Goal: Find specific page/section: Find specific page/section

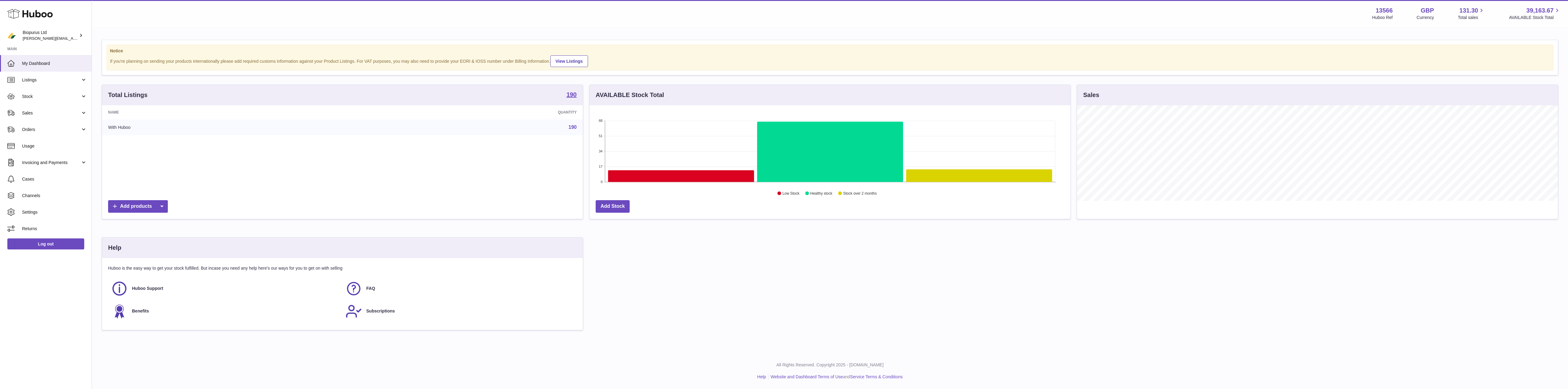
scroll to position [96, 481]
click at [35, 223] on link "Returns" at bounding box center [46, 228] width 91 height 16
click at [40, 229] on span "Returns" at bounding box center [54, 229] width 65 height 6
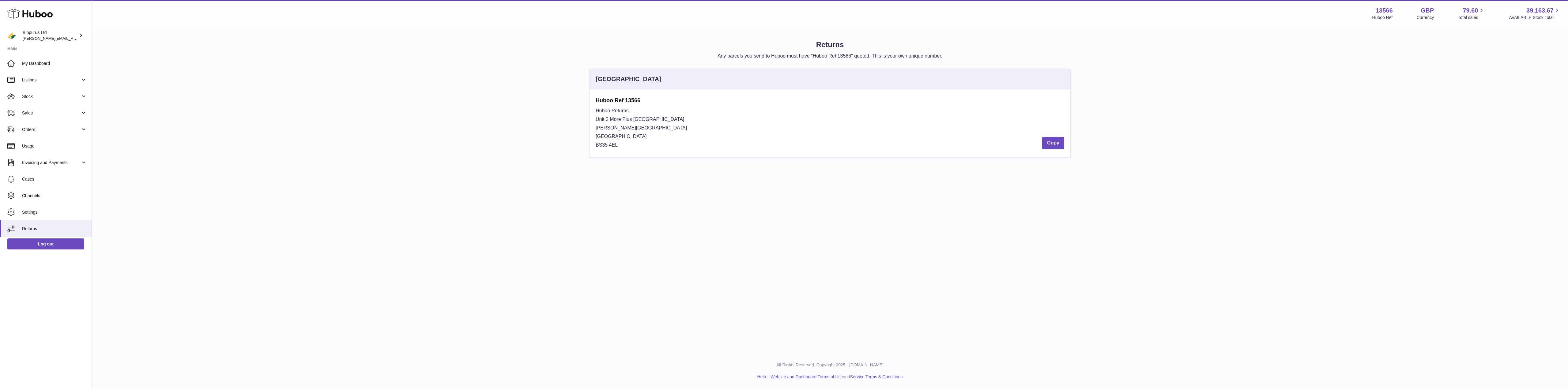
click at [627, 144] on div "Huboo Returns Unit 2 [GEOGRAPHIC_DATA][STREET_ADDRESS][PERSON_NAME] Copy" at bounding box center [830, 128] width 469 height 43
click at [1055, 143] on button "Copy" at bounding box center [1053, 143] width 22 height 13
